Goal: Information Seeking & Learning: Find specific page/section

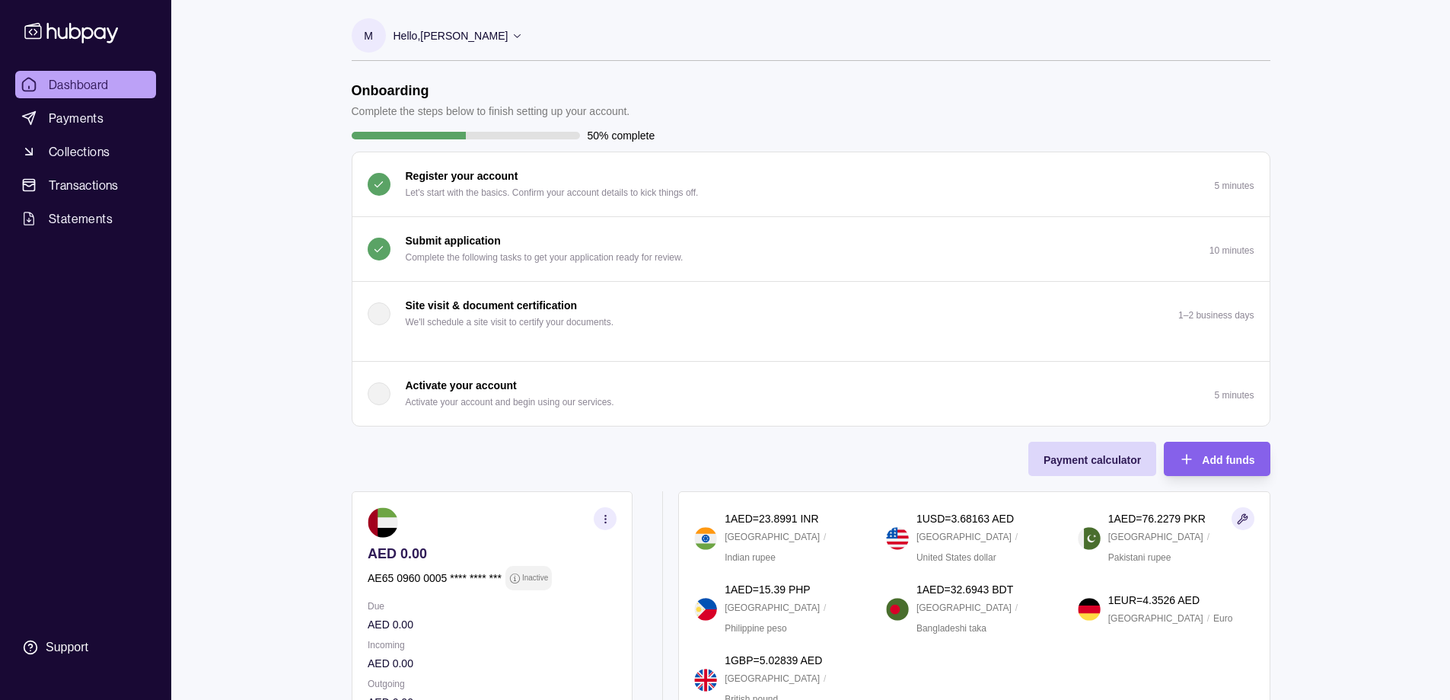
click at [548, 137] on div at bounding box center [466, 136] width 228 height 8
click at [597, 134] on p "50% complete" at bounding box center [622, 135] width 68 height 17
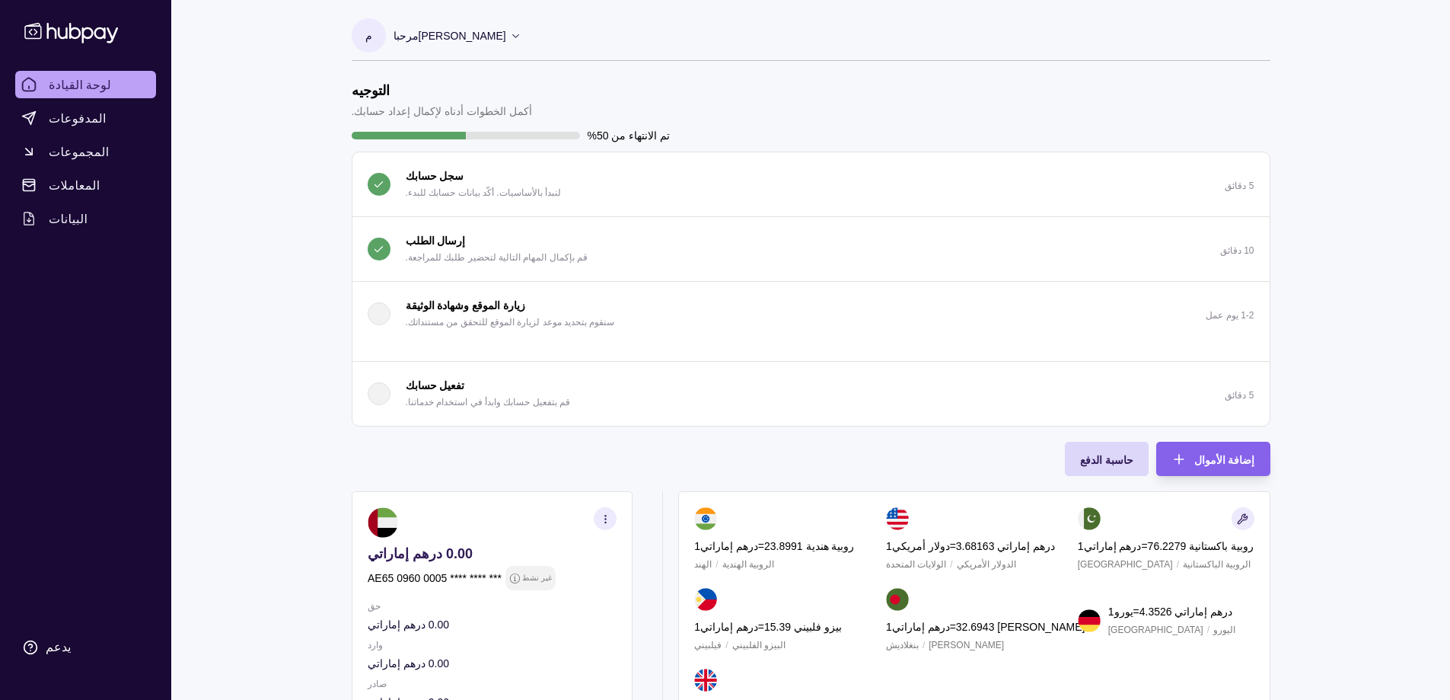
click at [65, 29] on icon at bounding box center [71, 32] width 101 height 28
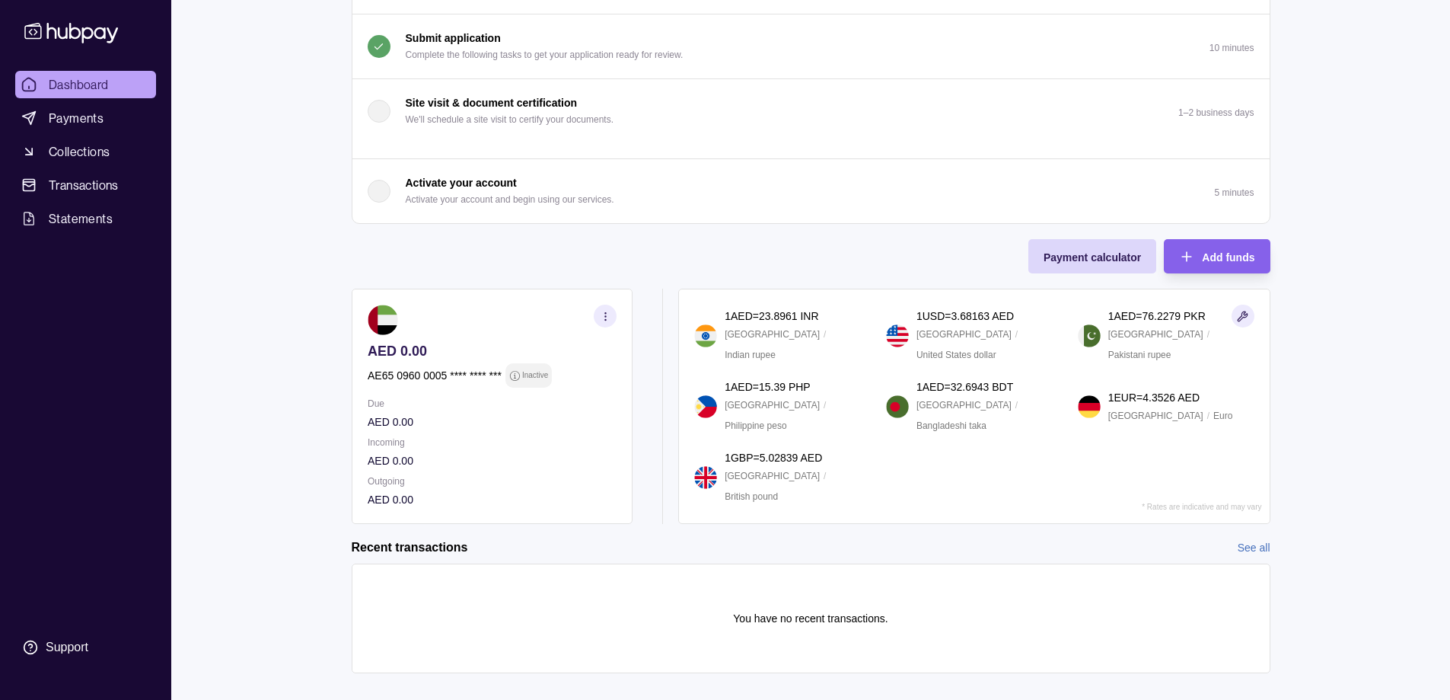
scroll to position [225, 0]
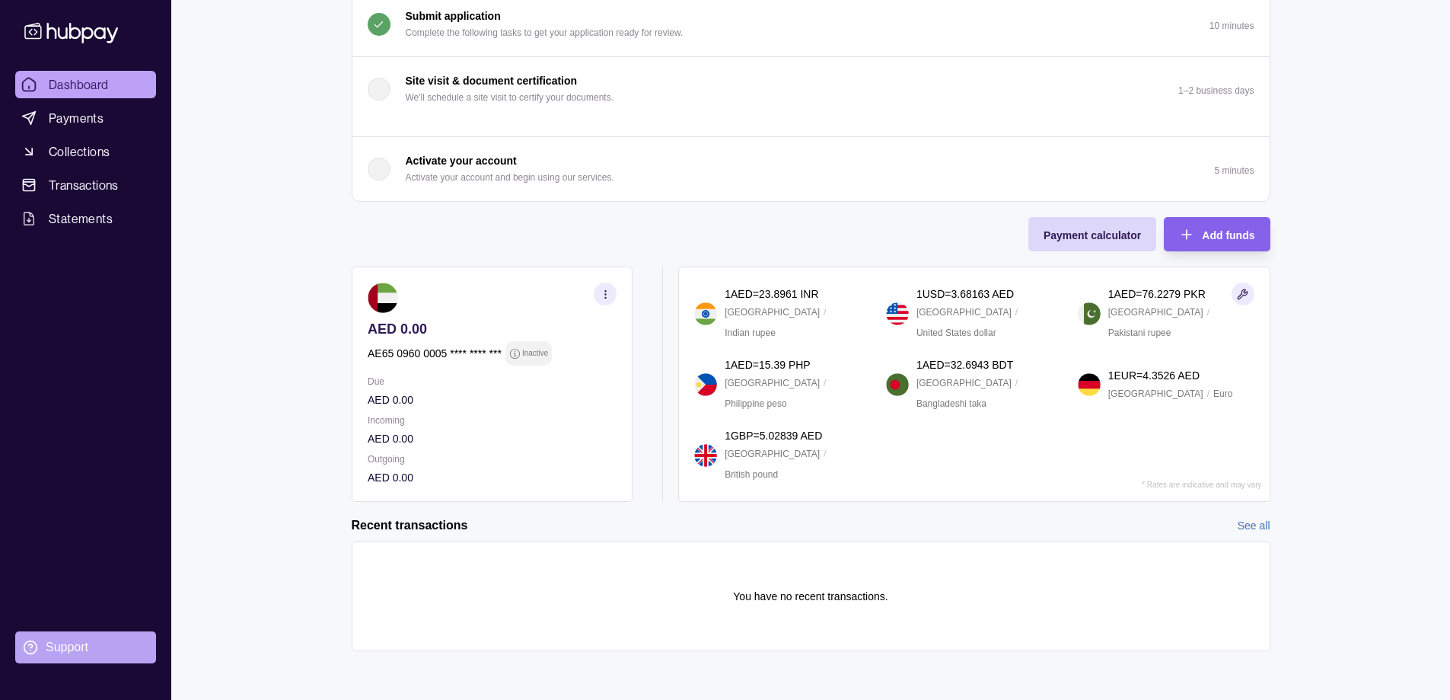
click at [59, 643] on div "Support" at bounding box center [67, 647] width 43 height 17
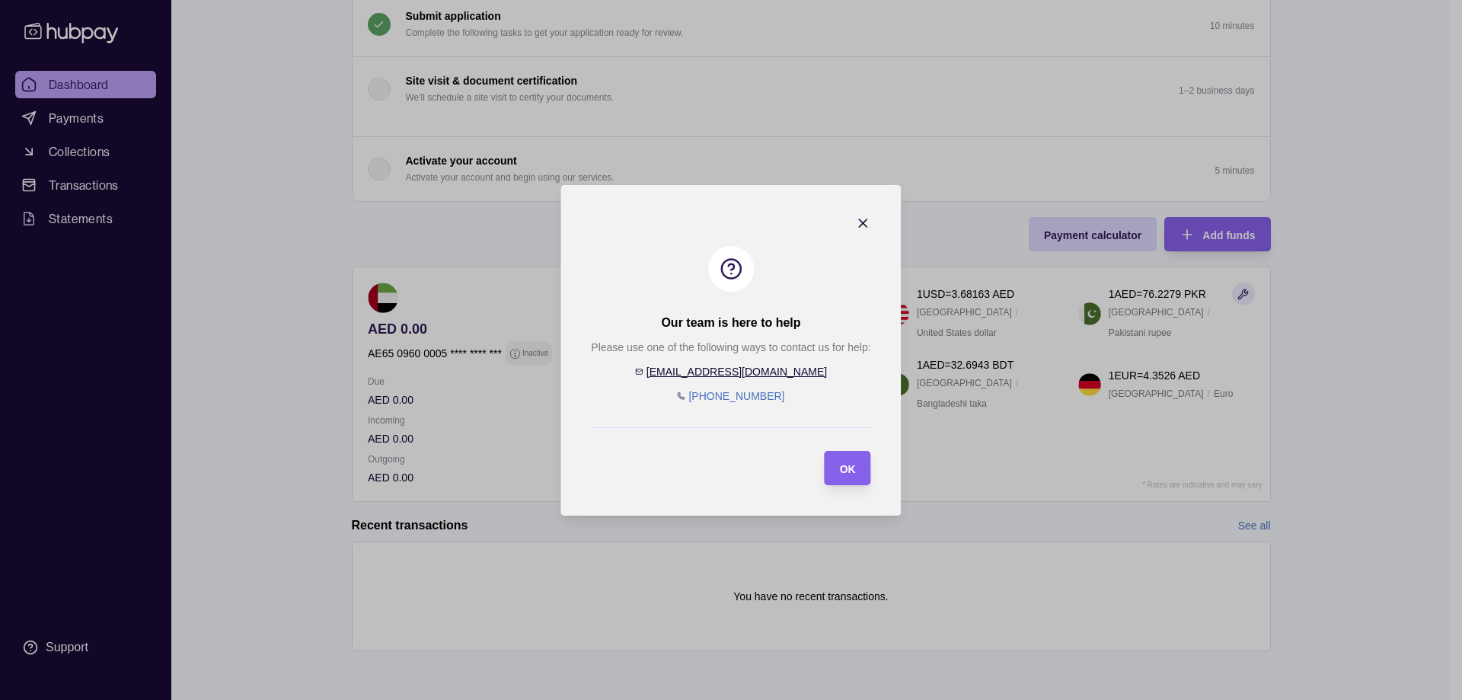
click at [862, 223] on icon "button" at bounding box center [864, 223] width 8 height 8
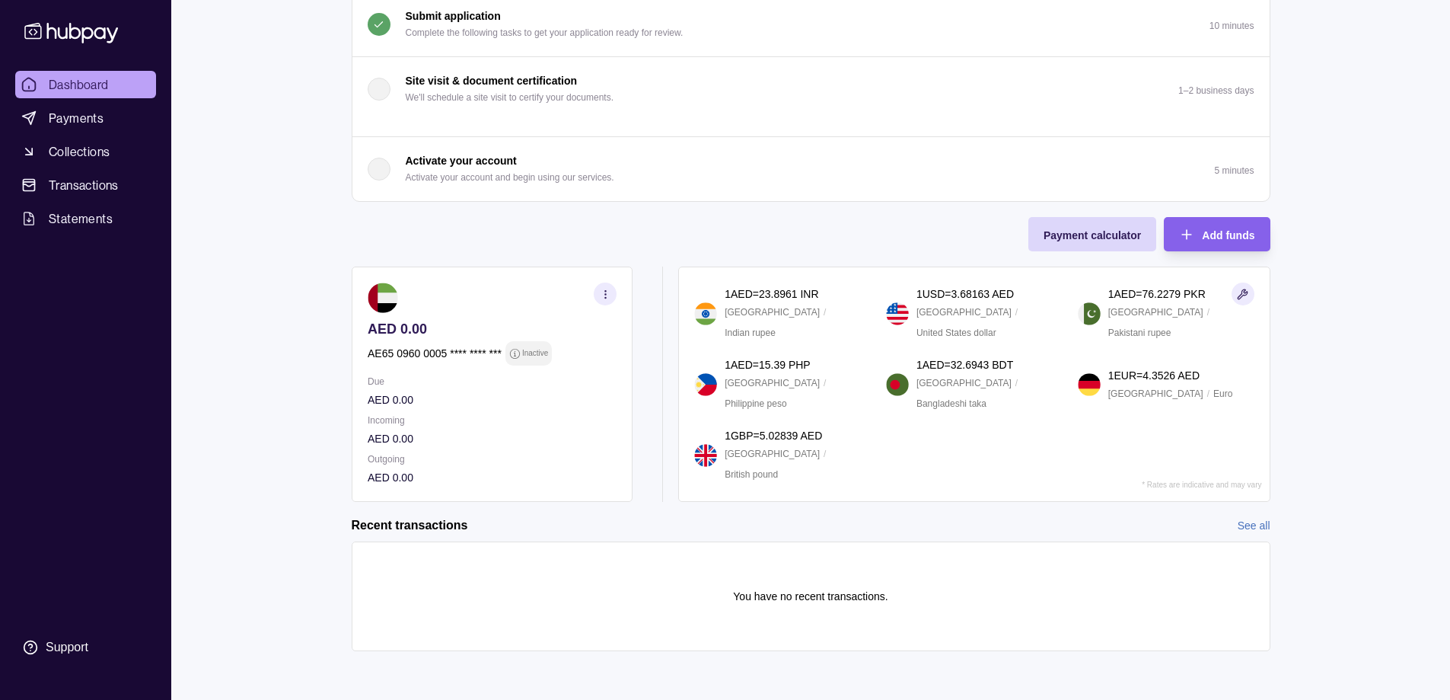
scroll to position [0, 0]
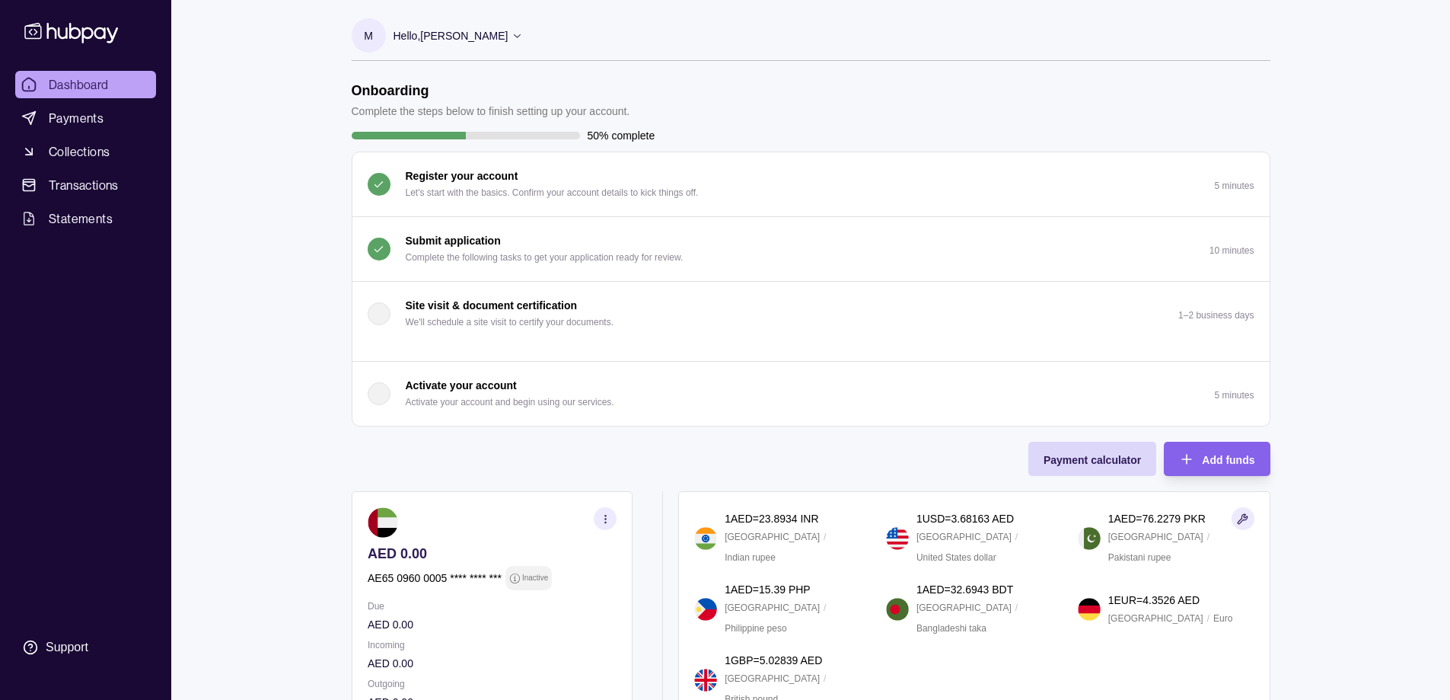
click at [1339, 123] on div "Dashboard Payments Collections Transactions Statements Support M Hello, [PERSON…" at bounding box center [725, 462] width 1450 height 924
